Goal: Task Accomplishment & Management: Manage account settings

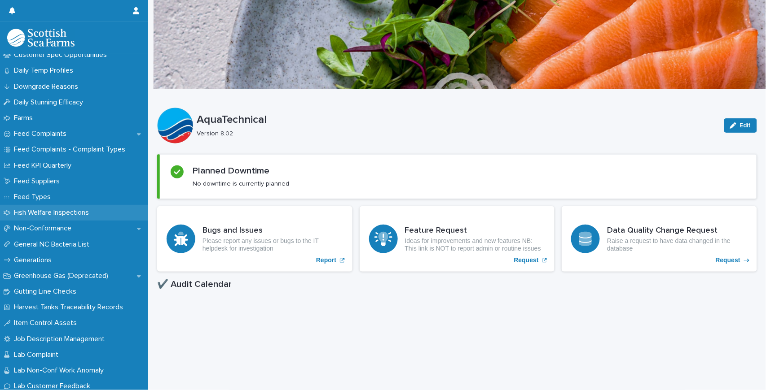
scroll to position [658, 0]
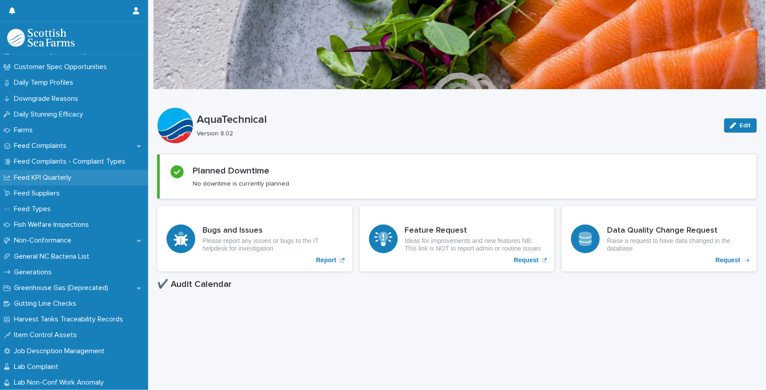
click at [75, 180] on p "Feed KPI Quarterly" at bounding box center [44, 178] width 68 height 9
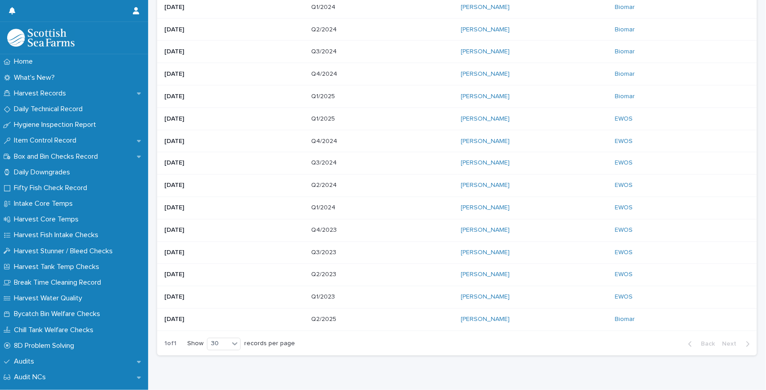
scroll to position [450, 0]
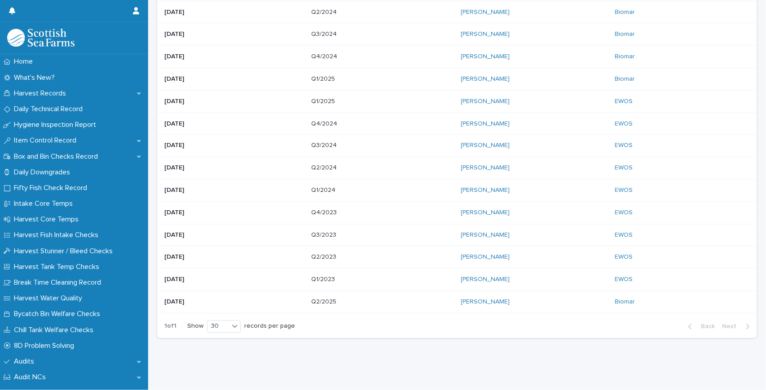
click at [342, 299] on p at bounding box center [382, 303] width 142 height 8
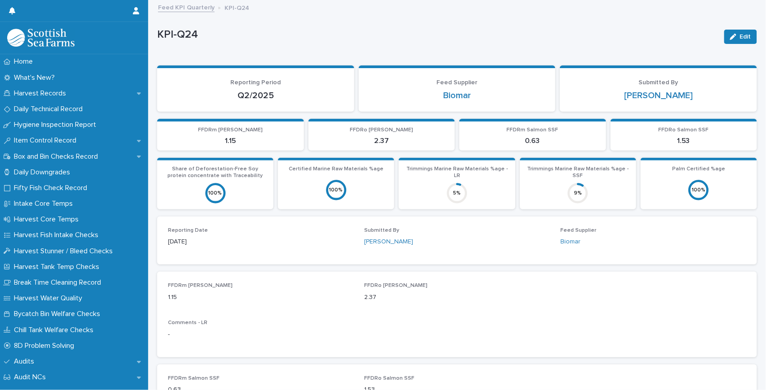
drag, startPoint x: 741, startPoint y: 39, endPoint x: 540, endPoint y: 122, distance: 217.5
click at [741, 39] on span "Edit" at bounding box center [744, 37] width 11 height 6
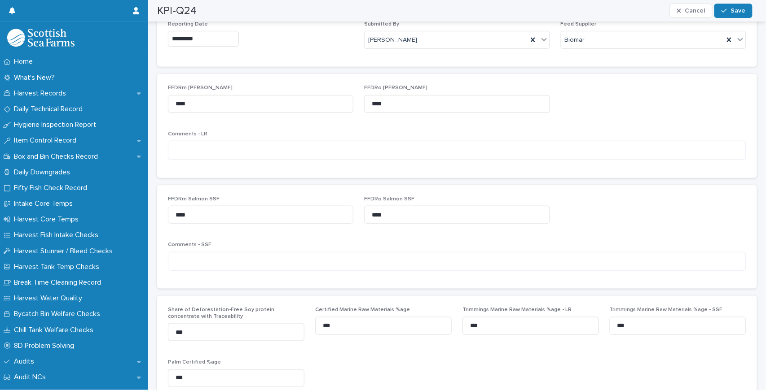
scroll to position [209, 0]
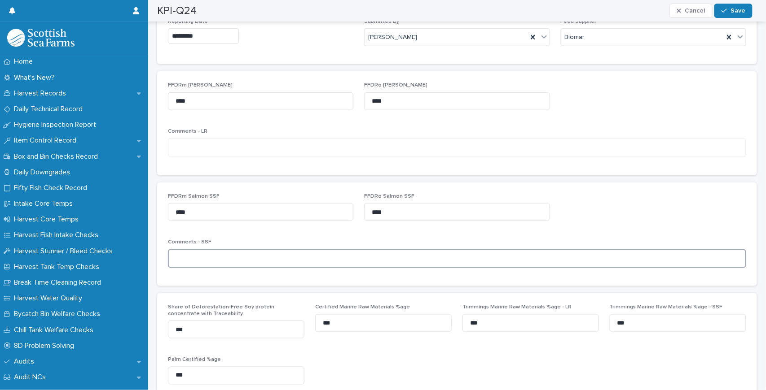
click at [188, 263] on textarea at bounding box center [457, 258] width 578 height 19
type textarea "**********"
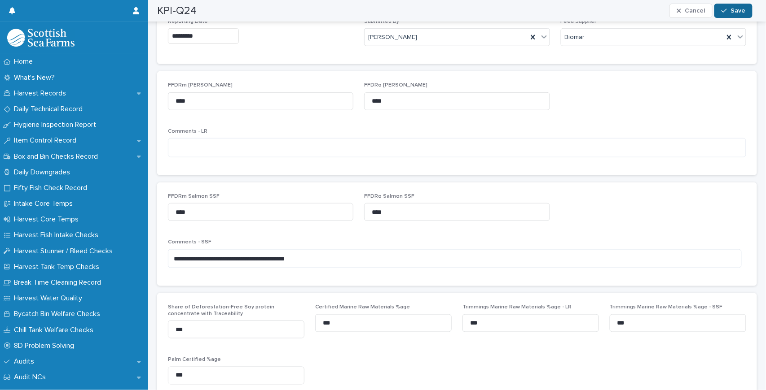
click at [742, 13] on span "Save" at bounding box center [737, 11] width 15 height 6
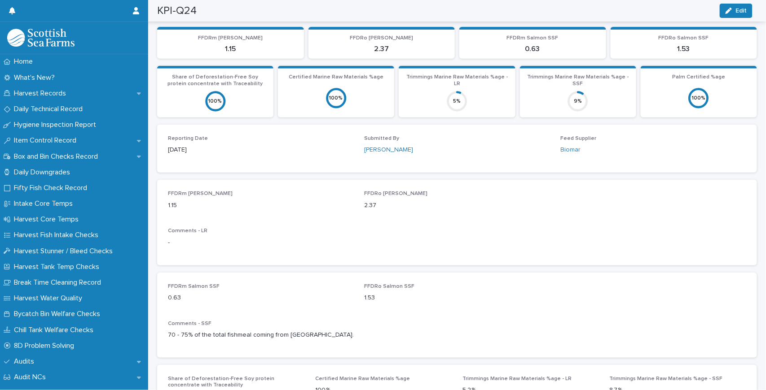
scroll to position [83, 0]
